Goal: Book appointment/travel/reservation

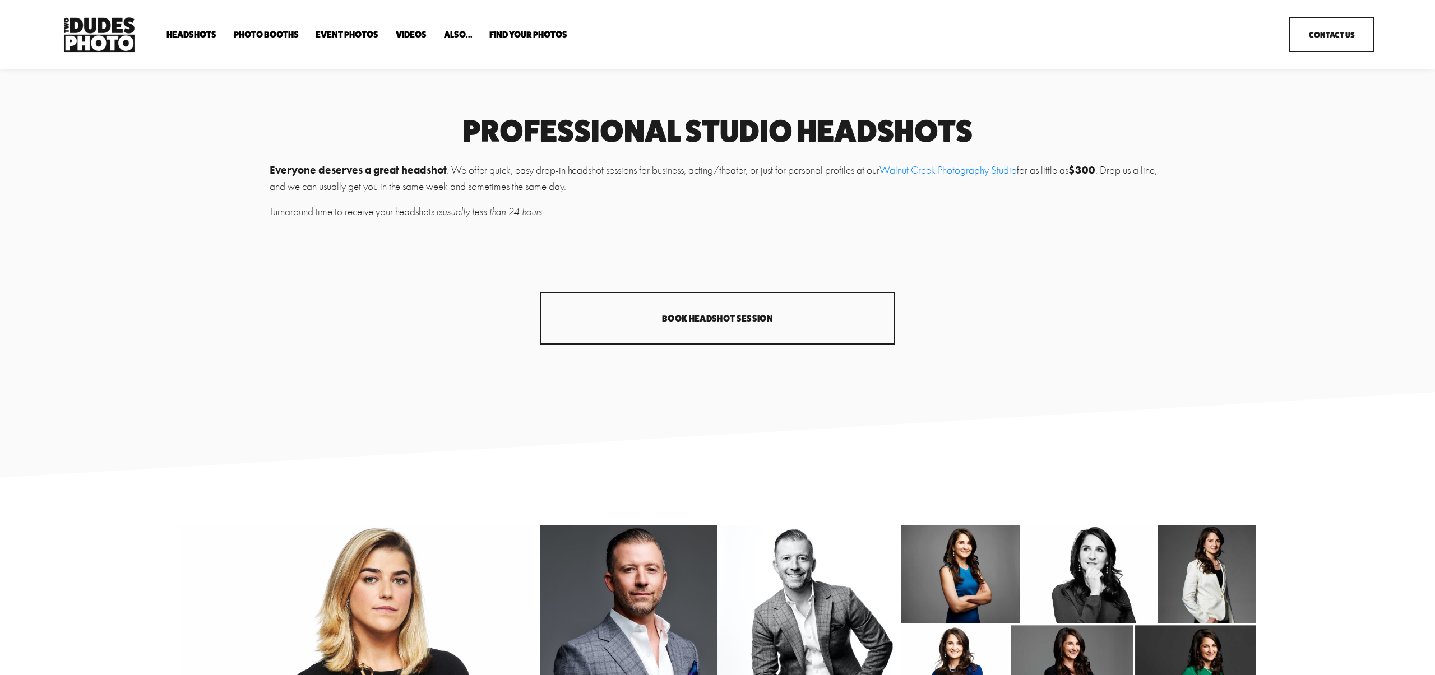
click at [731, 324] on link "Book Headshot Session" at bounding box center [717, 318] width 355 height 53
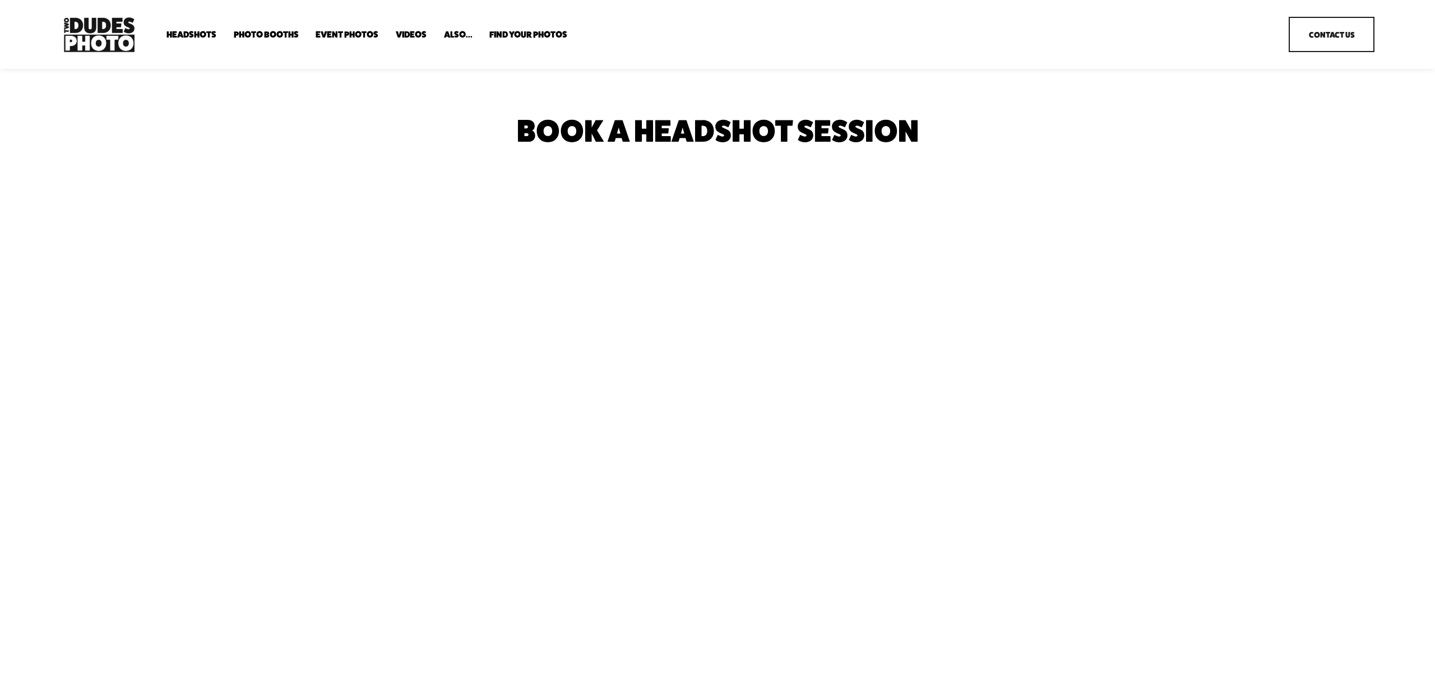
click at [72, 22] on img at bounding box center [99, 35] width 77 height 40
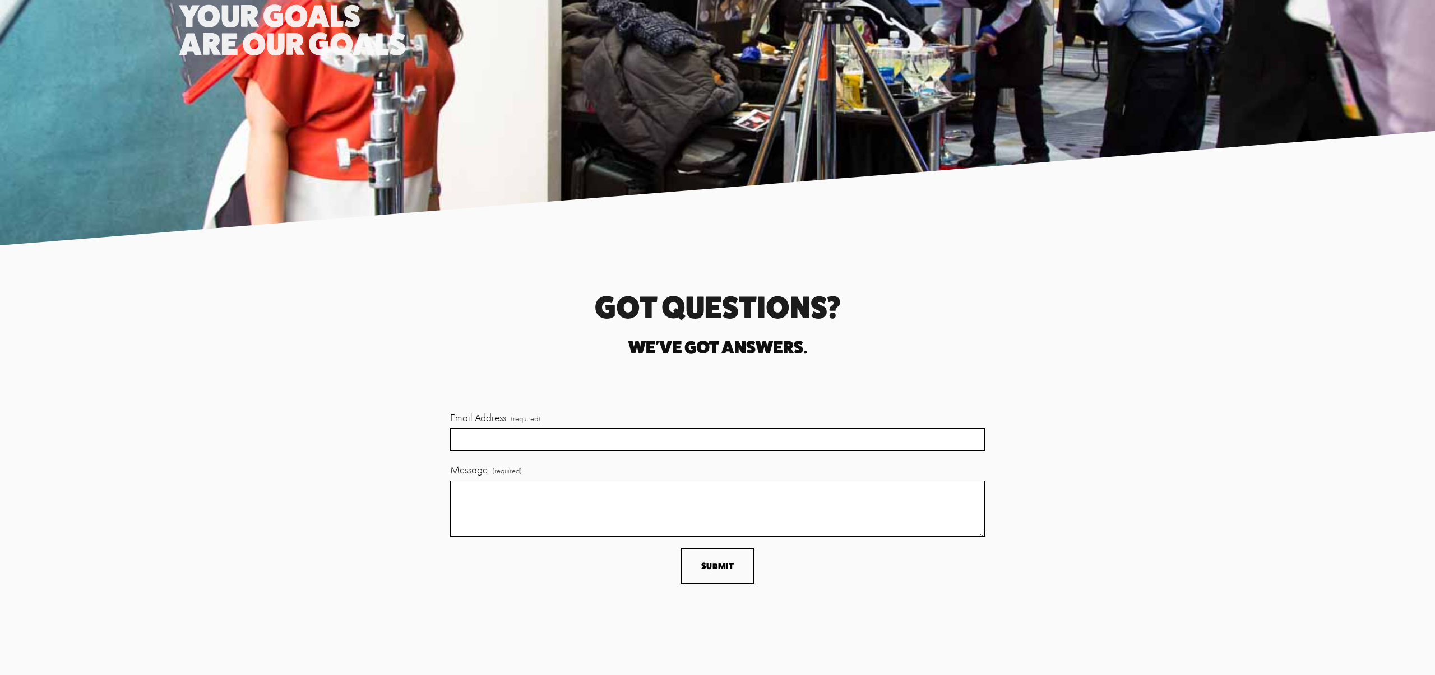
scroll to position [3718, 0]
